Goal: Task Accomplishment & Management: Use online tool/utility

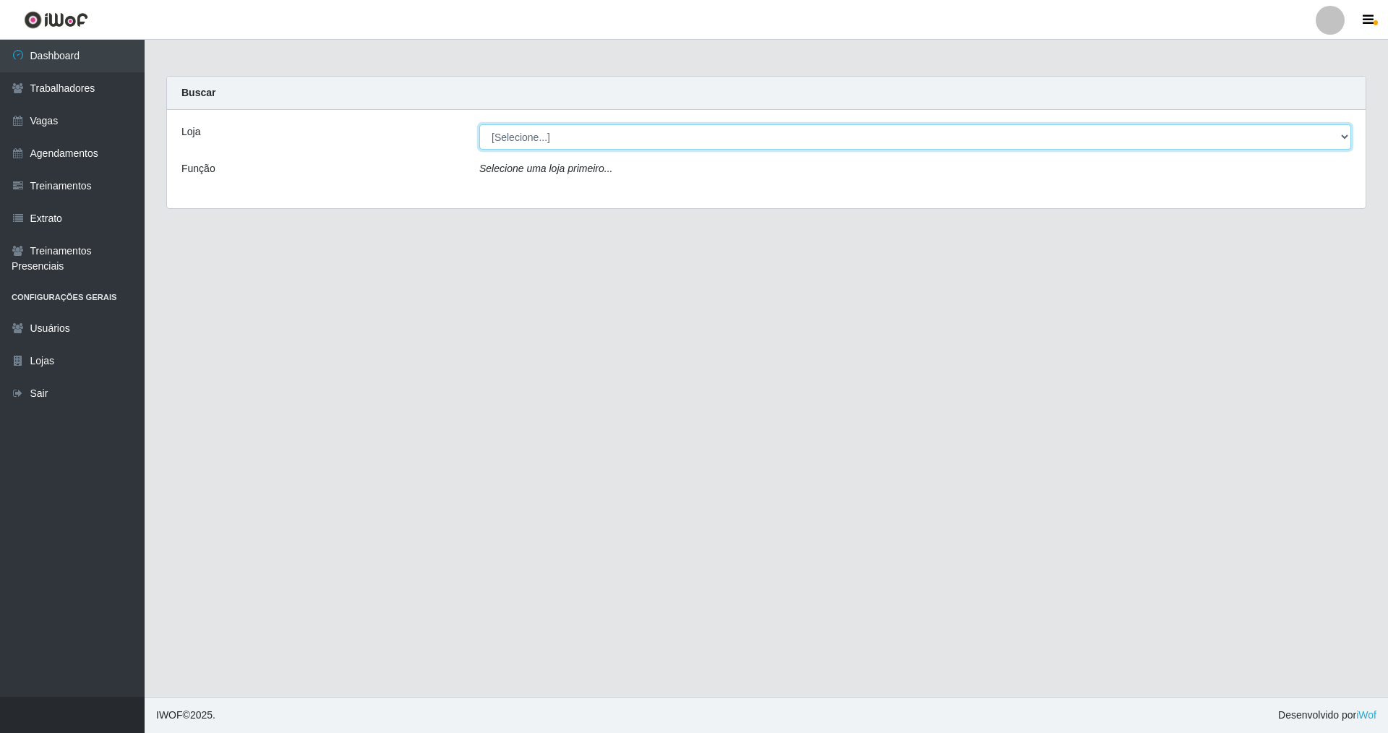
drag, startPoint x: 1337, startPoint y: 139, endPoint x: 1089, endPoint y: 148, distance: 248.1
click at [1187, 145] on select "[Selecione...] [GEOGRAPHIC_DATA] [GEOGRAPHIC_DATA]" at bounding box center [915, 136] width 872 height 25
select select "65"
click at [479, 124] on select "[Selecione...] [GEOGRAPHIC_DATA] [GEOGRAPHIC_DATA]" at bounding box center [915, 136] width 872 height 25
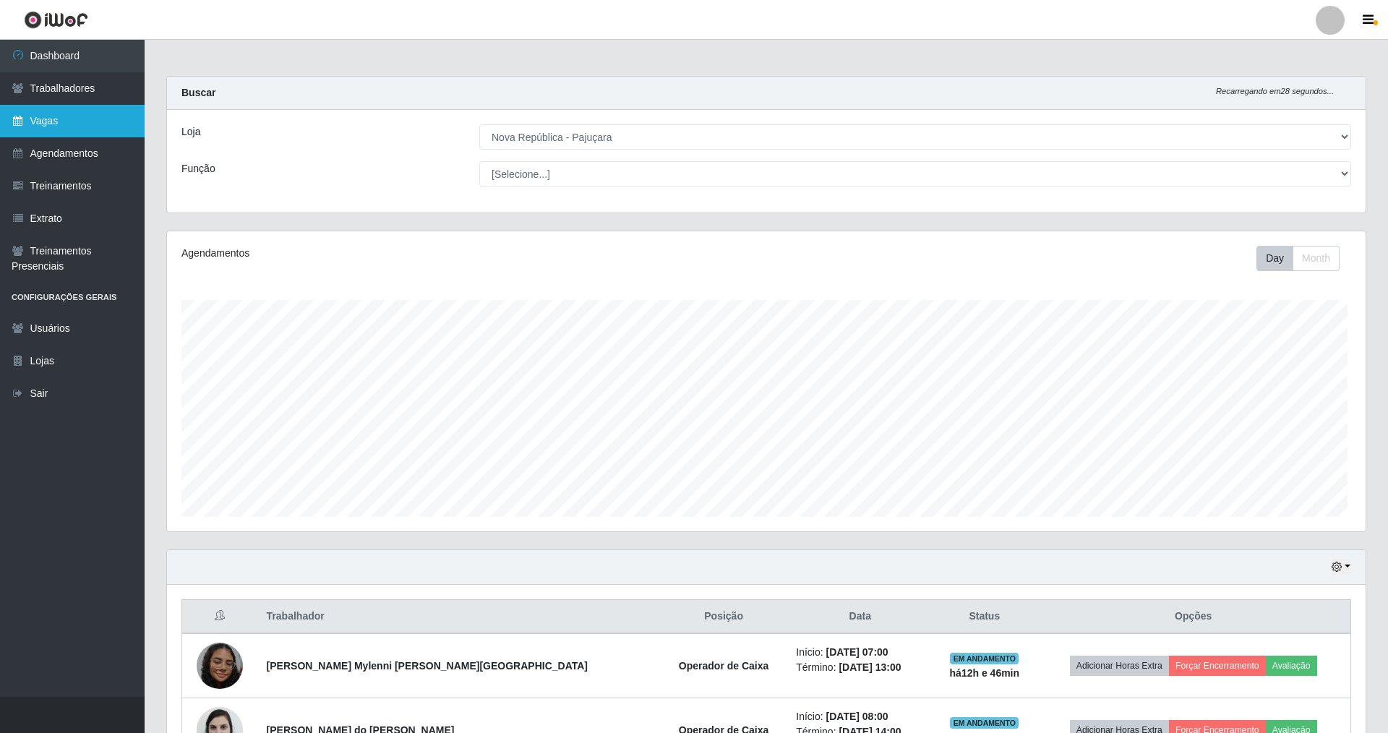
click at [35, 119] on link "Vagas" at bounding box center [72, 121] width 145 height 33
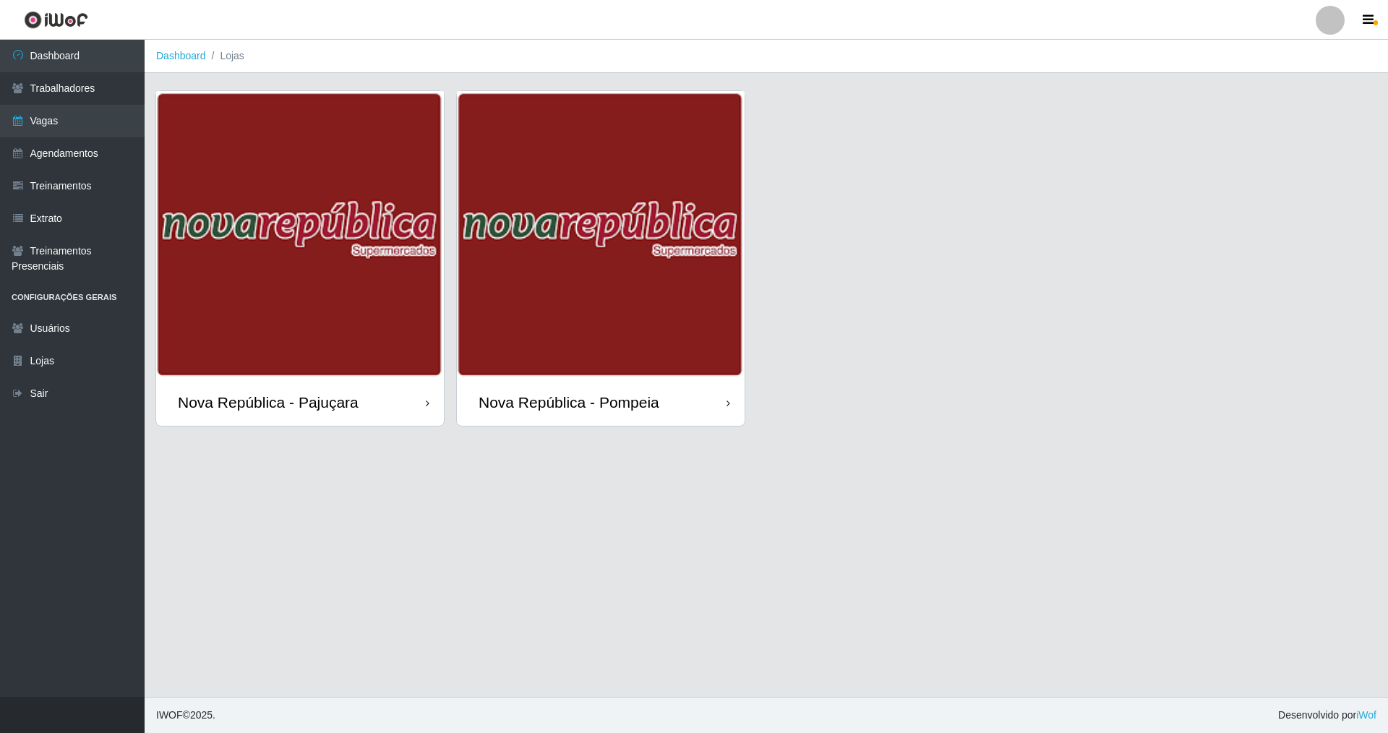
click at [262, 387] on div "Nova República - Pajuçara" at bounding box center [300, 402] width 288 height 47
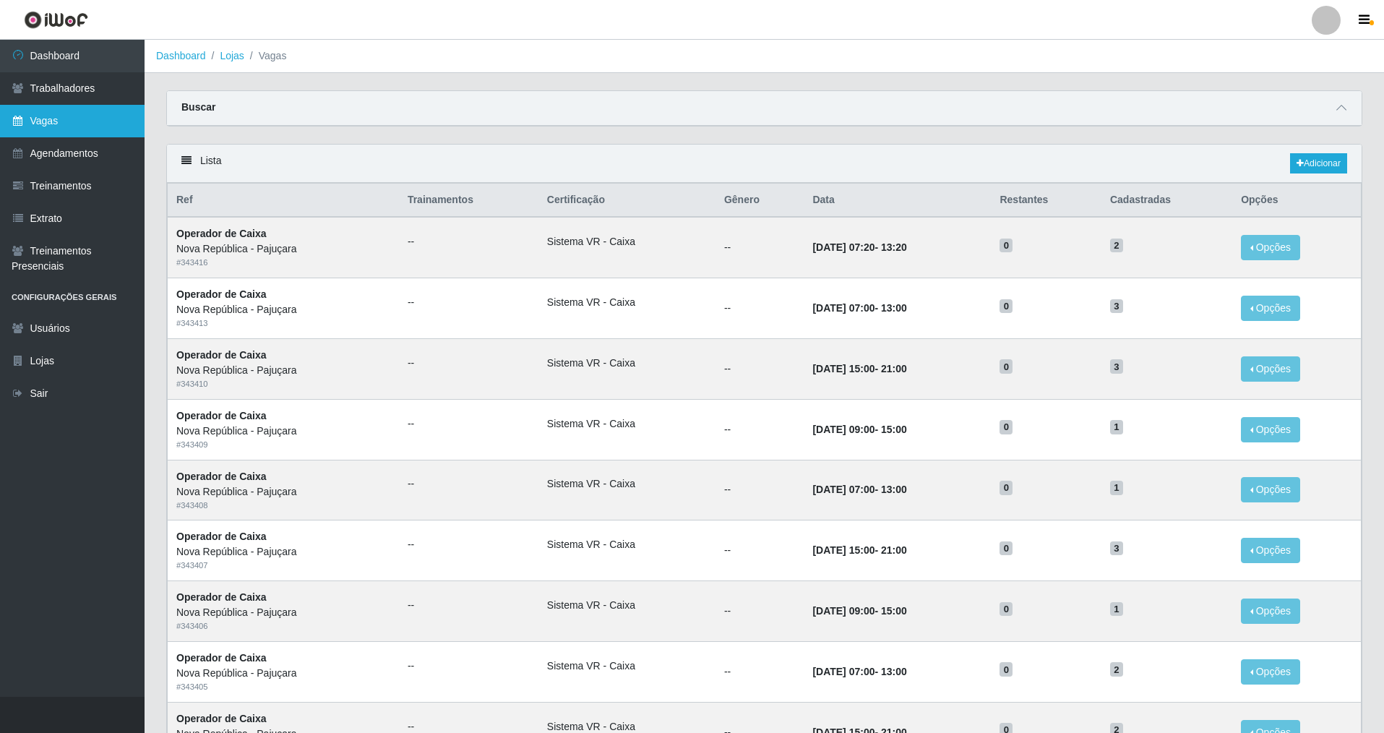
click at [104, 121] on link "Vagas" at bounding box center [72, 121] width 145 height 33
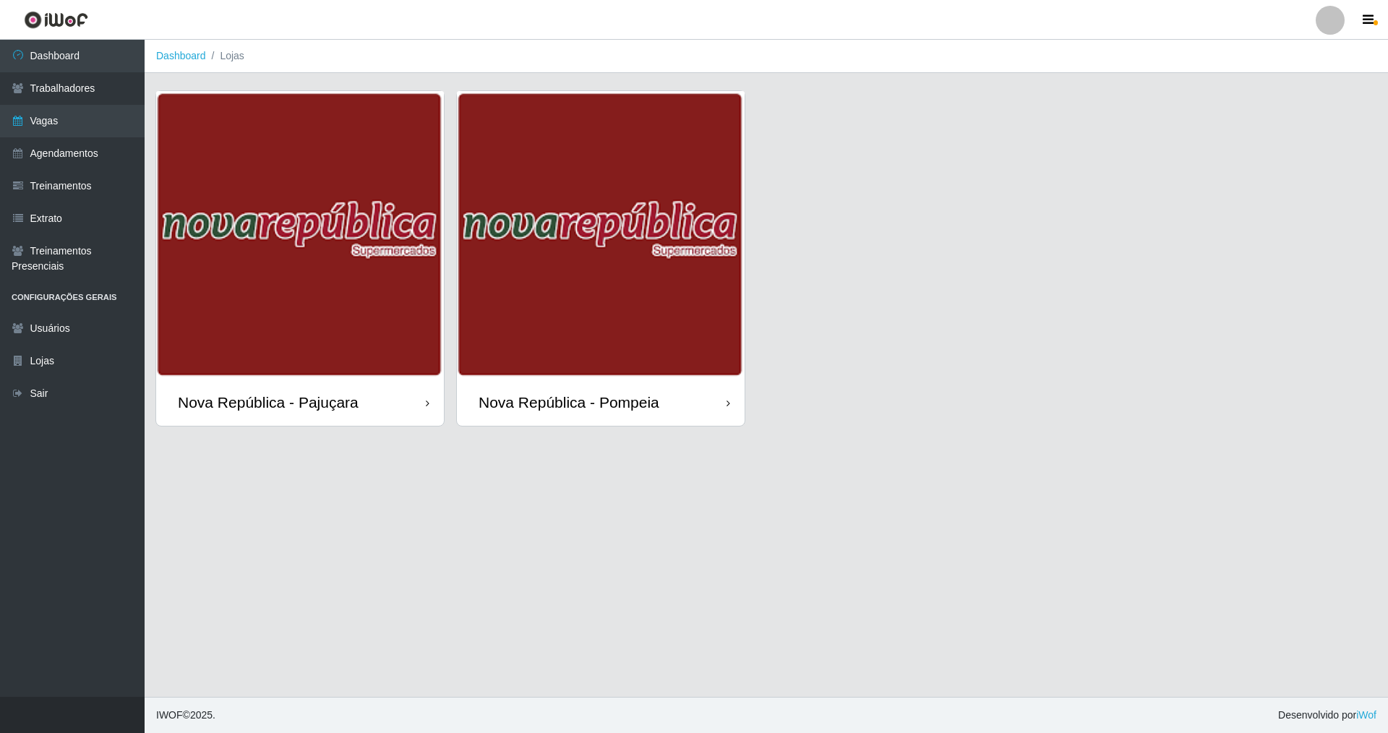
click at [640, 393] on div "Nova República - Pompeia" at bounding box center [568, 402] width 181 height 18
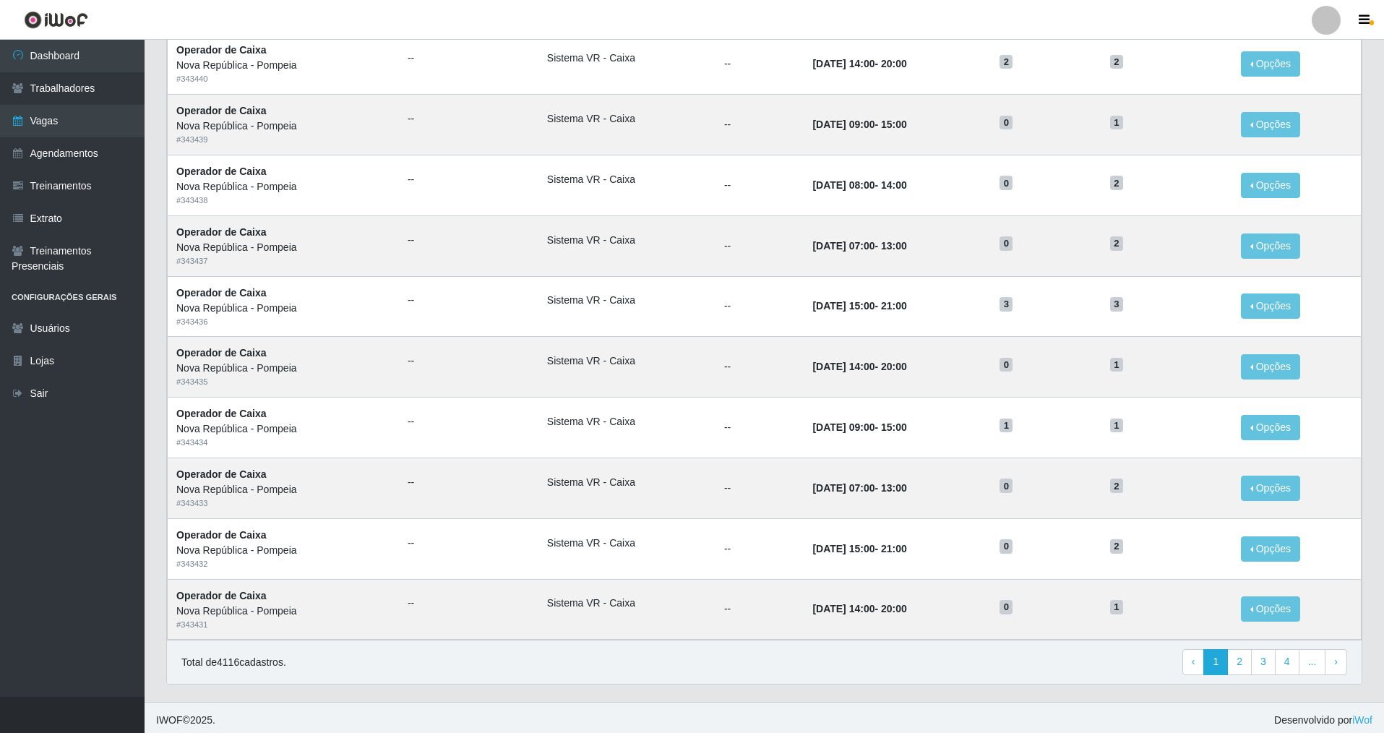
scroll to position [492, 0]
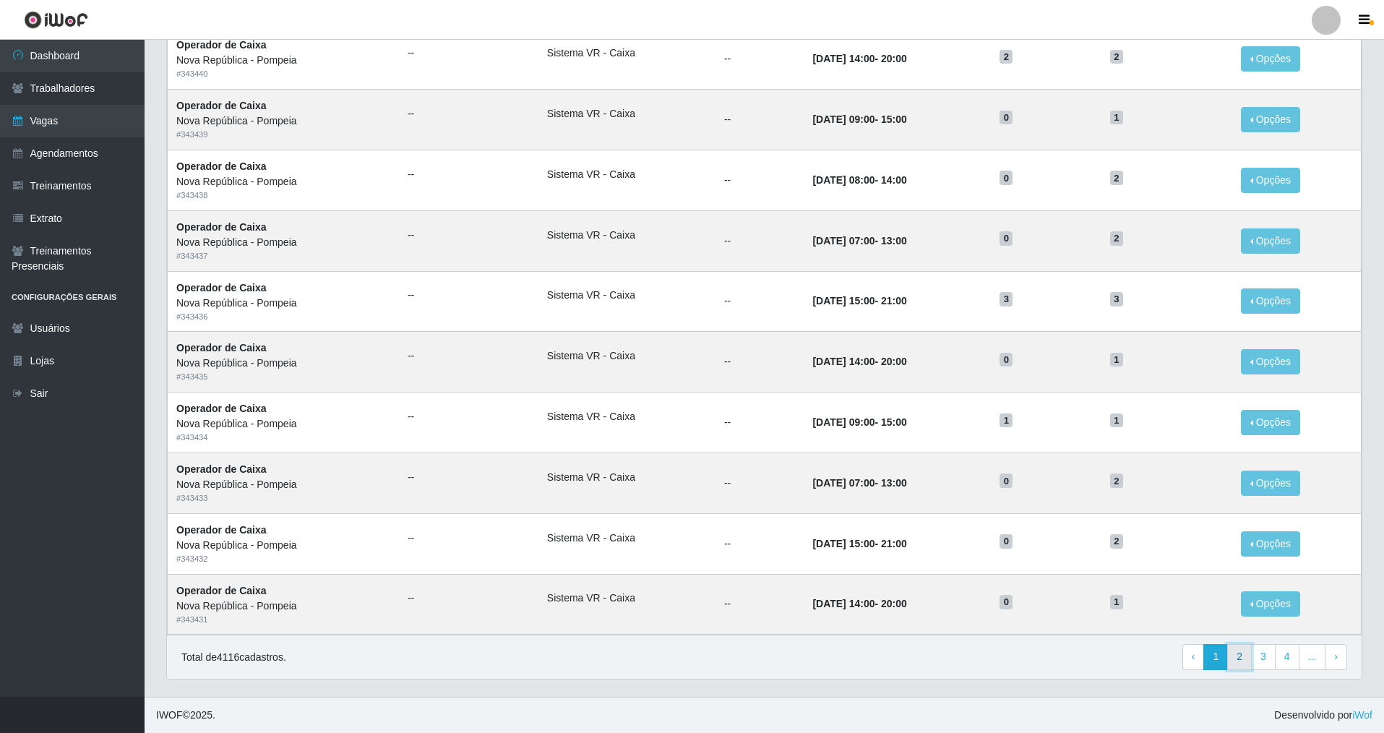
click at [1243, 650] on link "2" at bounding box center [1239, 657] width 25 height 26
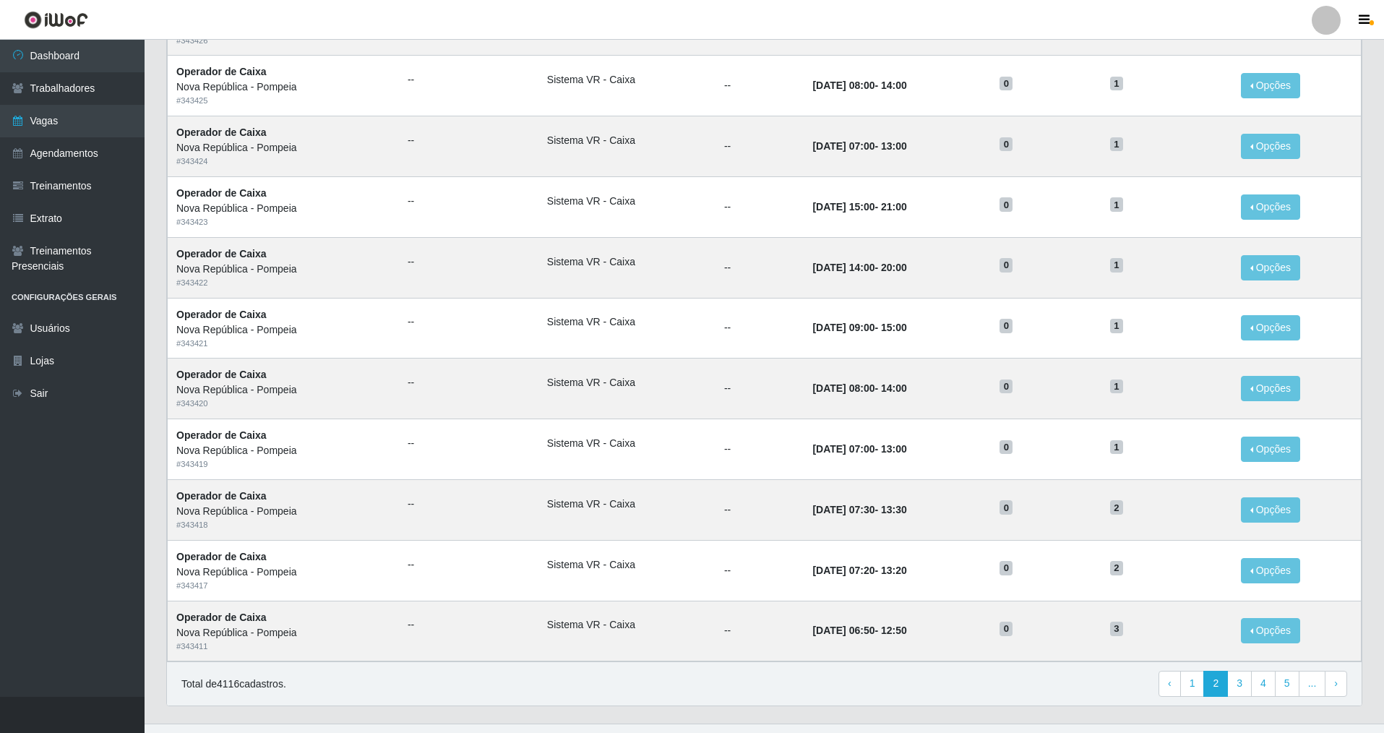
scroll to position [492, 0]
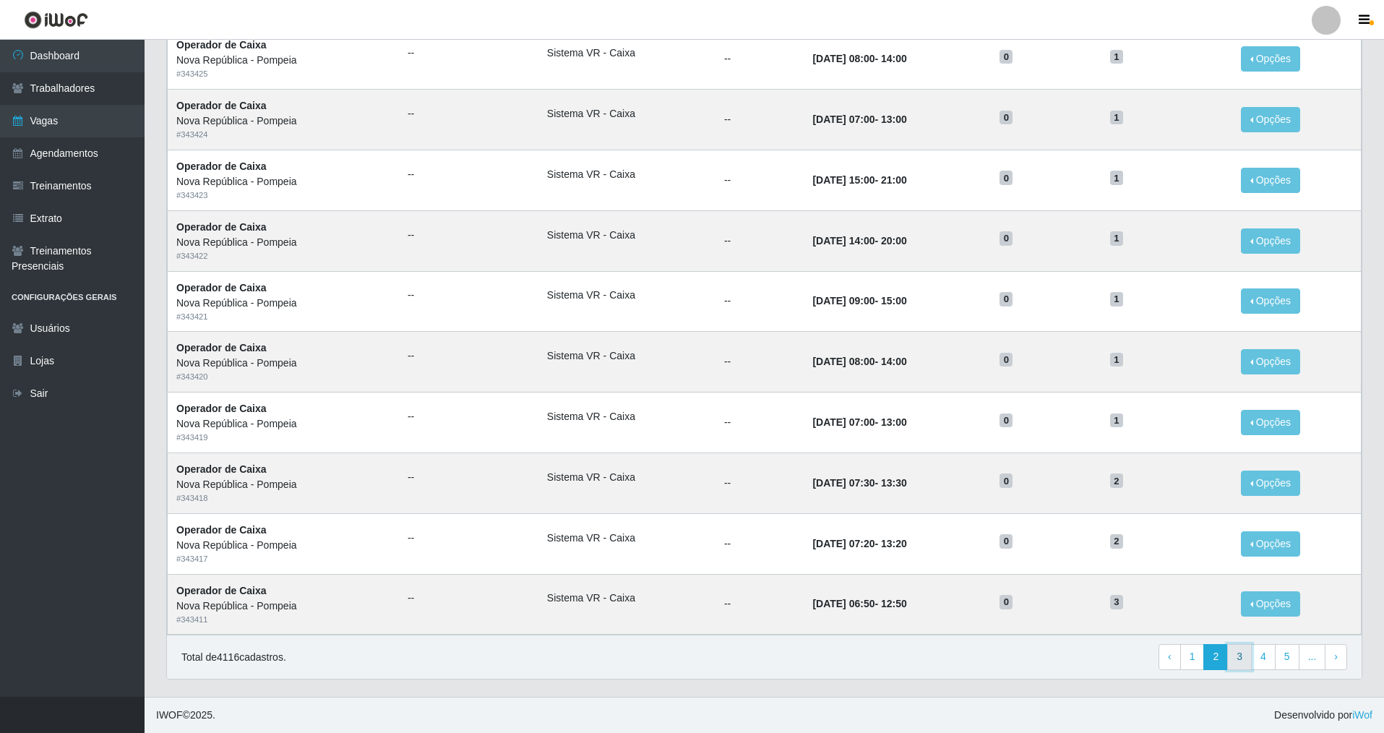
click at [1246, 653] on link "3" at bounding box center [1239, 657] width 25 height 26
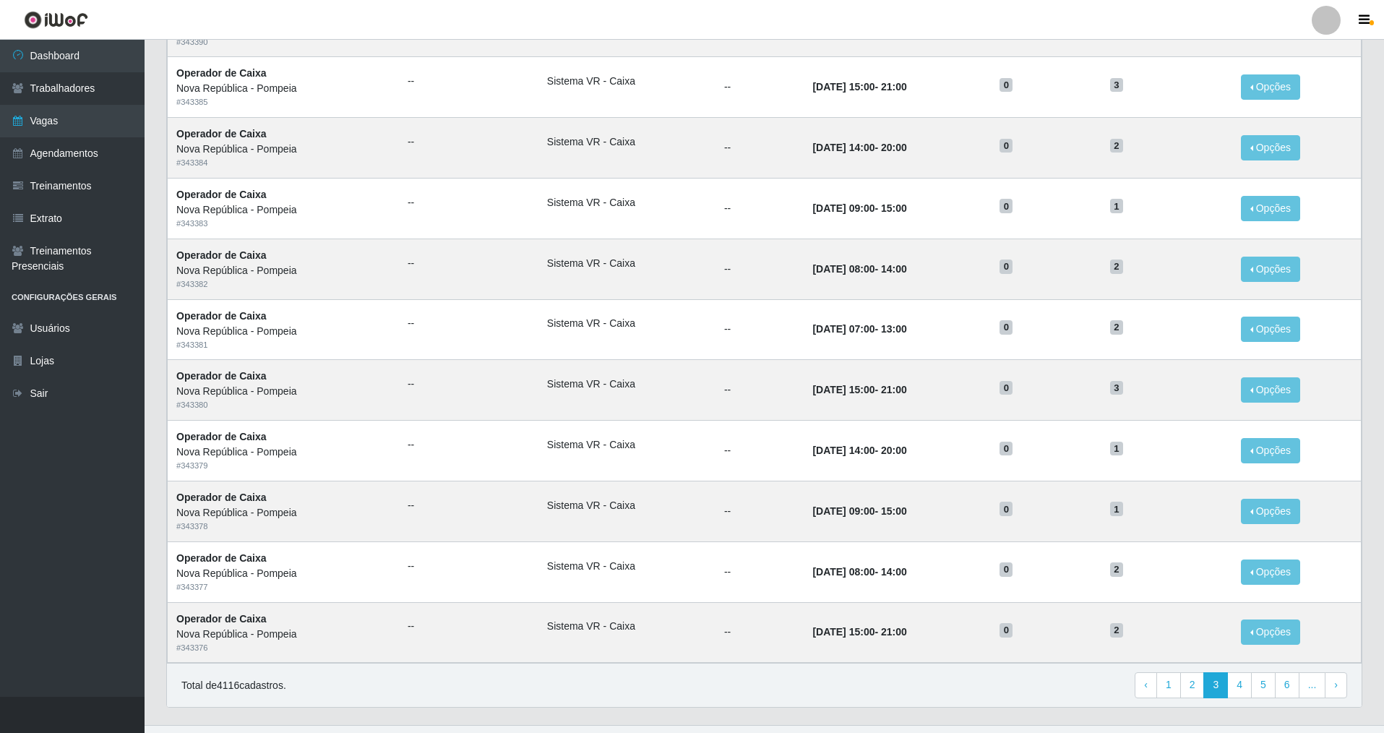
scroll to position [492, 0]
